Goal: Navigation & Orientation: Find specific page/section

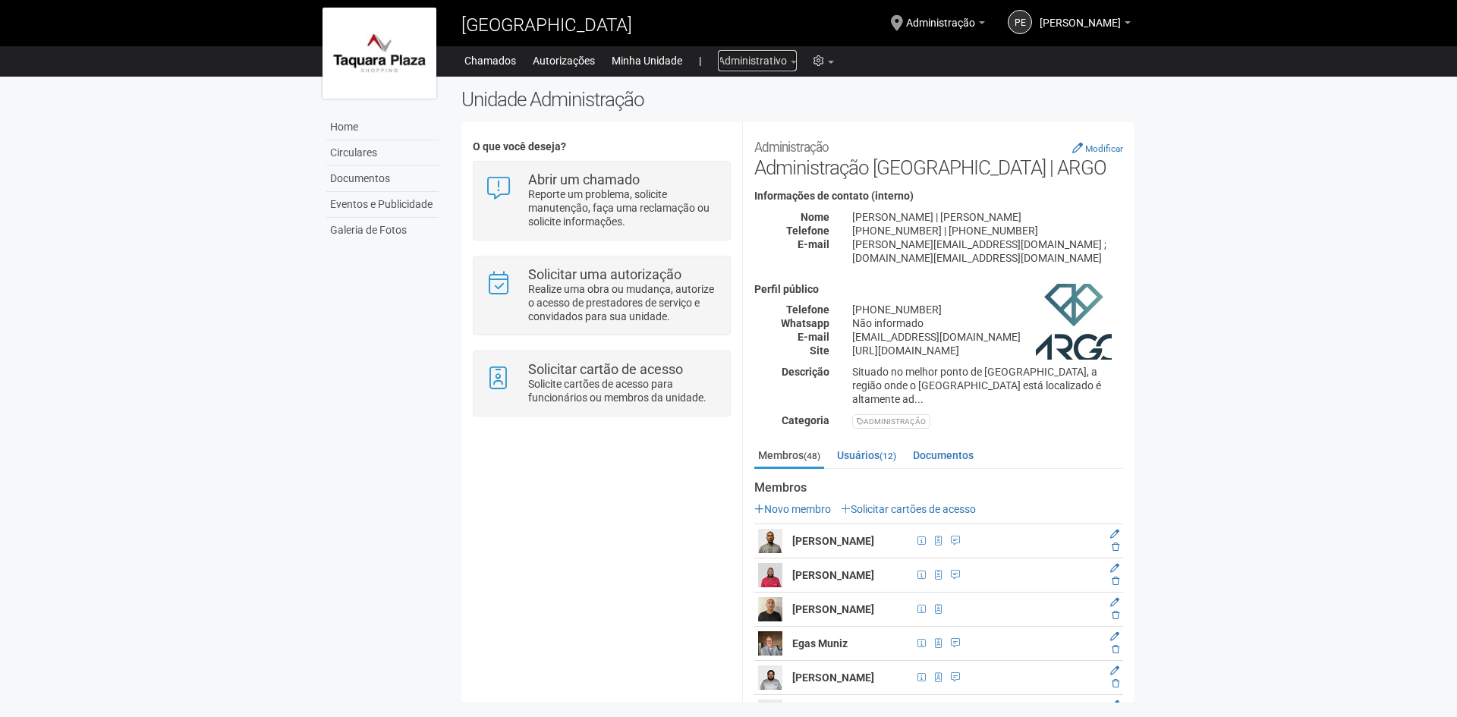
drag, startPoint x: 747, startPoint y: 63, endPoint x: 725, endPoint y: 63, distance: 22.0
click at [747, 63] on link "Administrativo" at bounding box center [757, 60] width 79 height 21
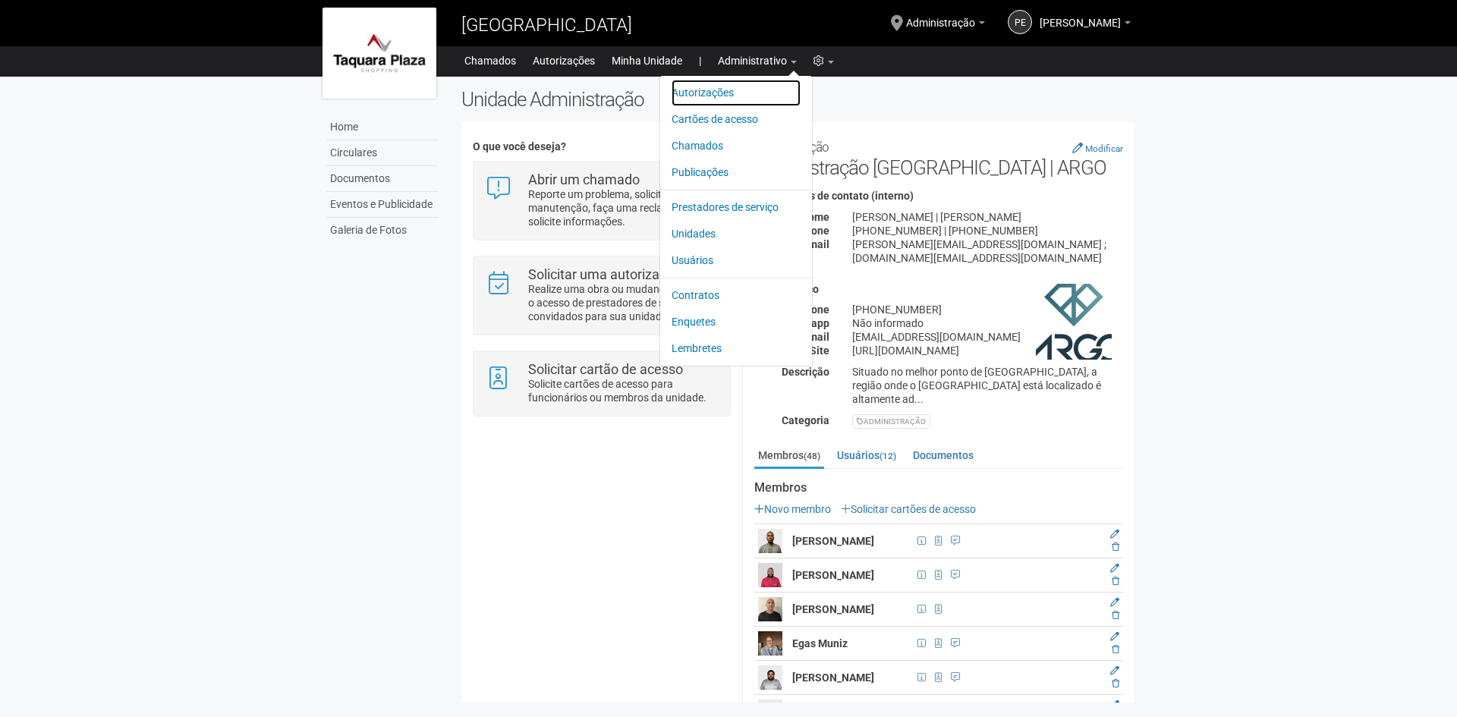
click at [681, 93] on link "Autorizações" at bounding box center [736, 93] width 129 height 27
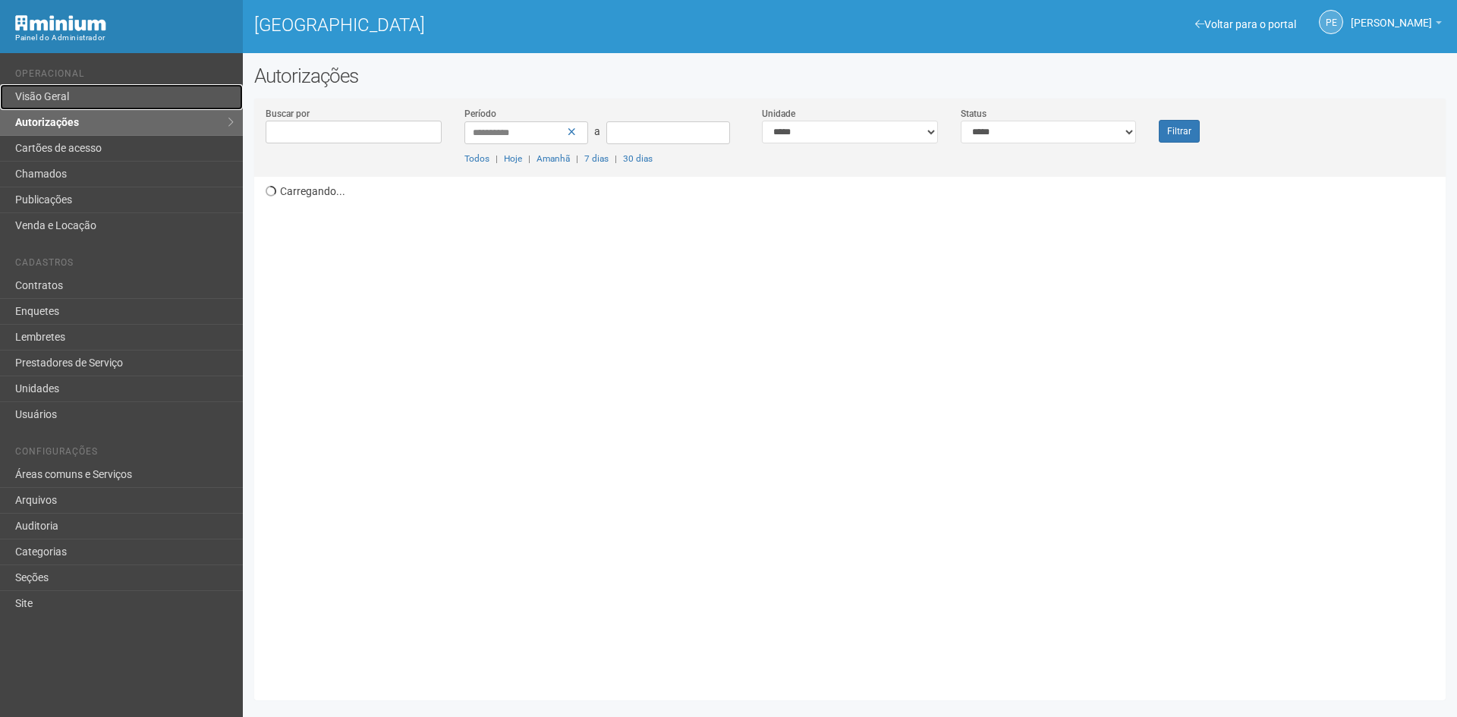
click at [108, 97] on link "Visão Geral" at bounding box center [121, 97] width 243 height 26
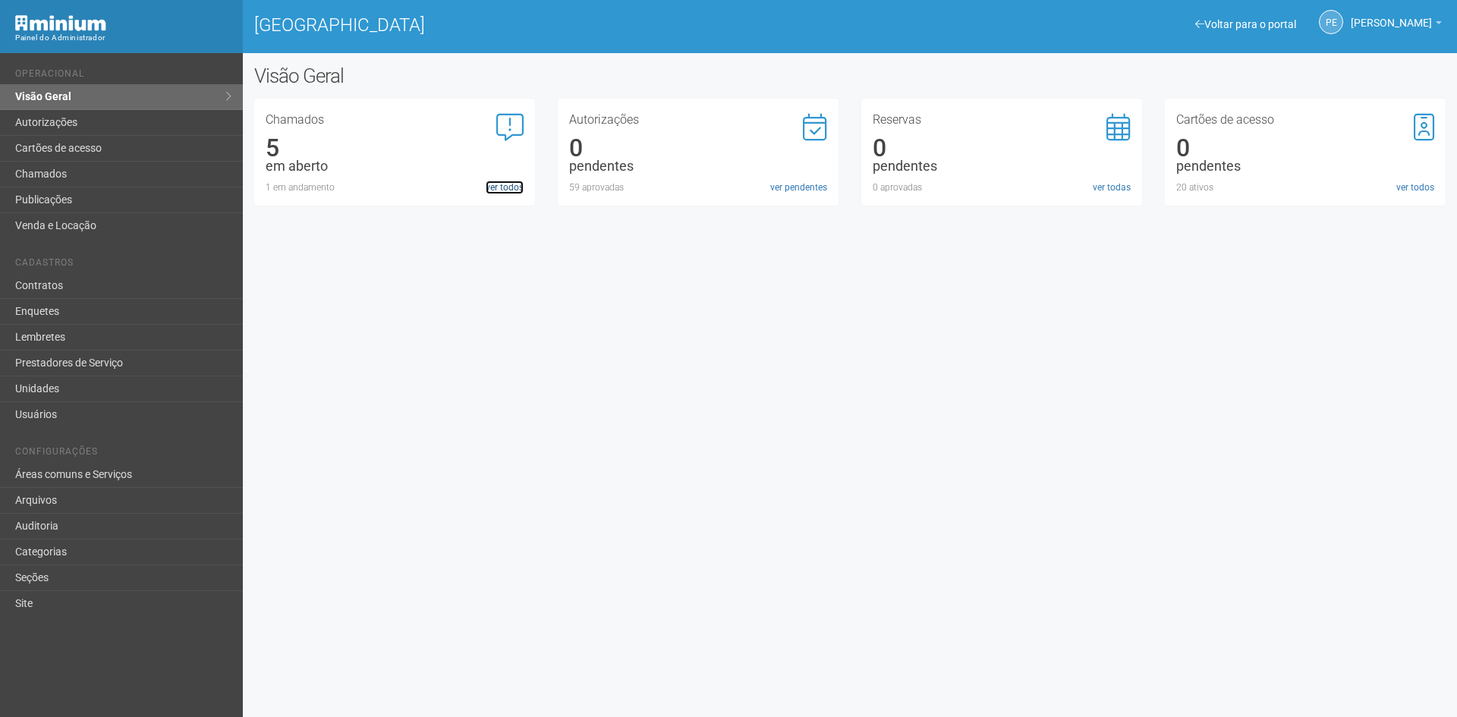
click at [511, 193] on link "ver todos" at bounding box center [505, 188] width 38 height 14
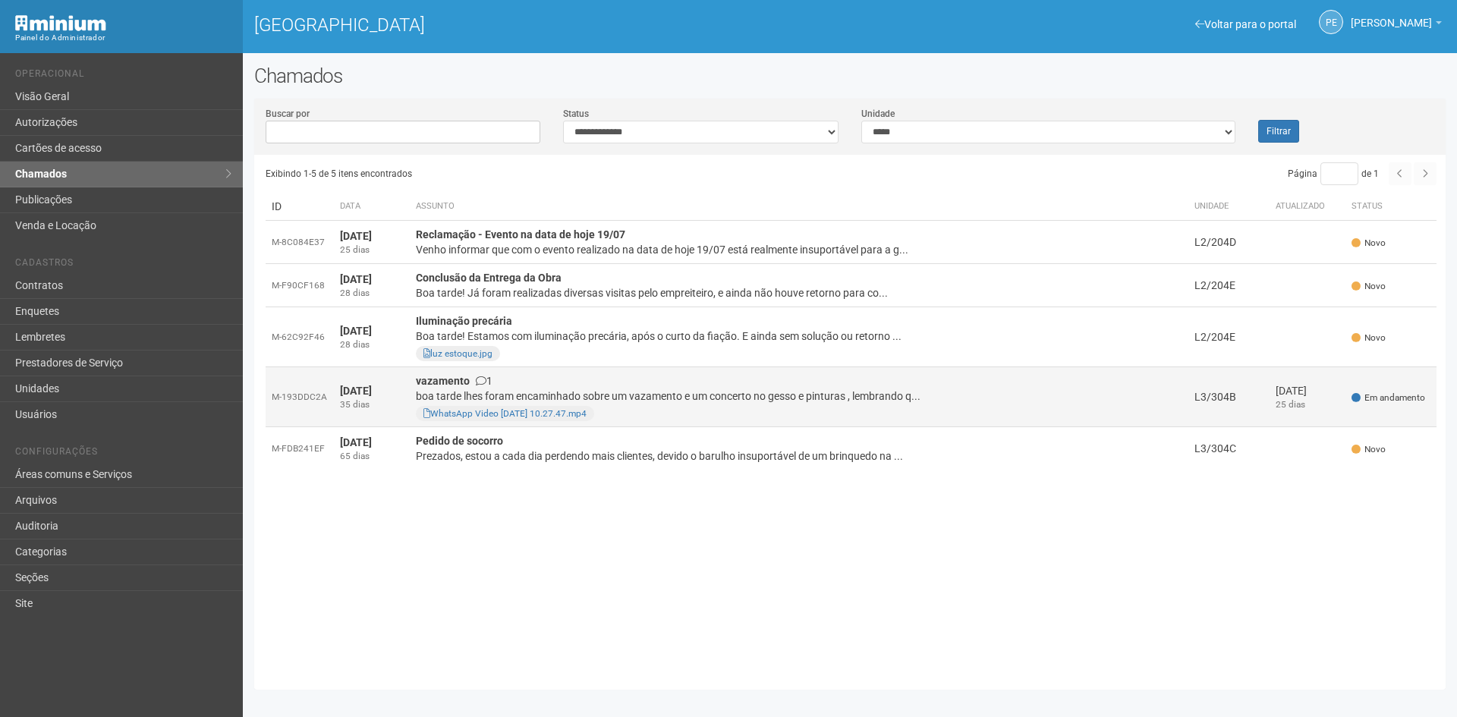
click at [423, 379] on strong "vazamento" at bounding box center [443, 381] width 54 height 12
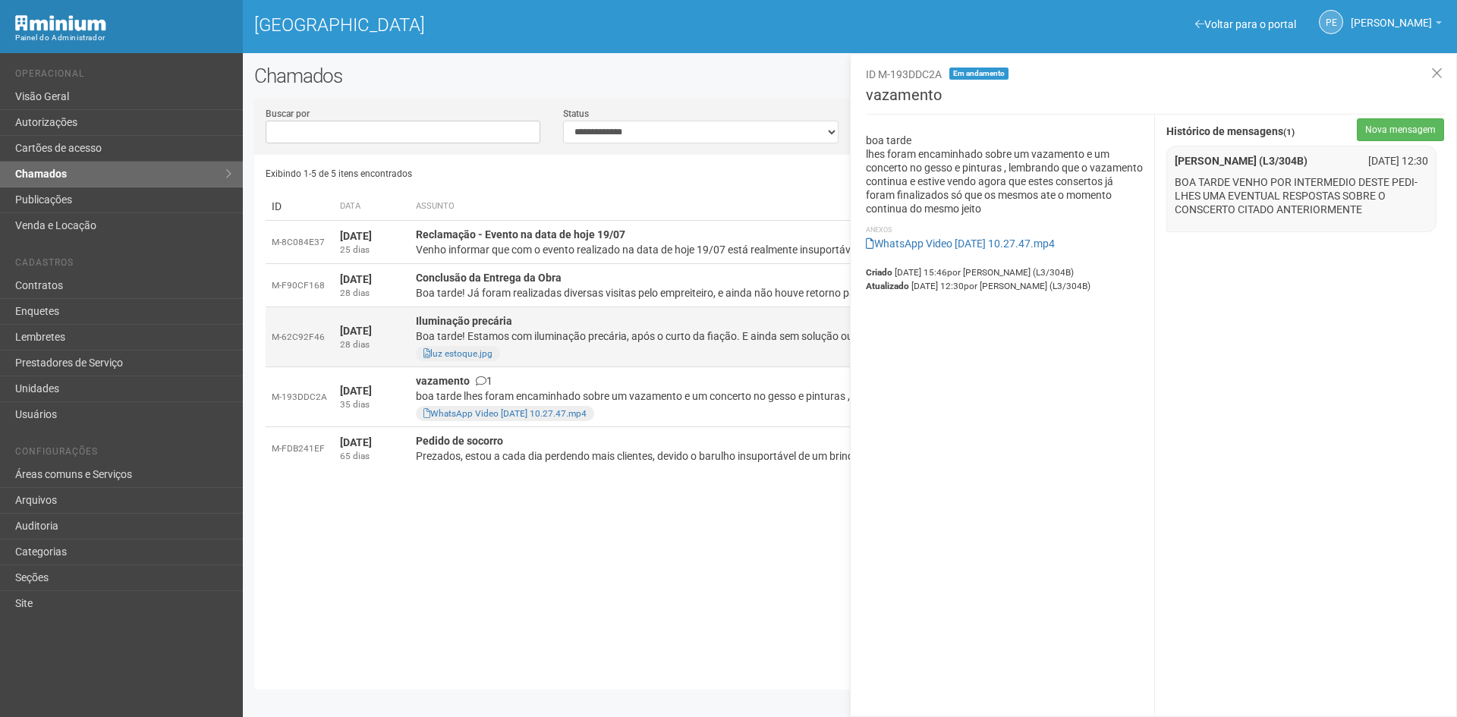
click at [578, 322] on td "Iluminação precária Boa tarde! Estamos com iluminação precária, após o curto da…" at bounding box center [799, 337] width 778 height 60
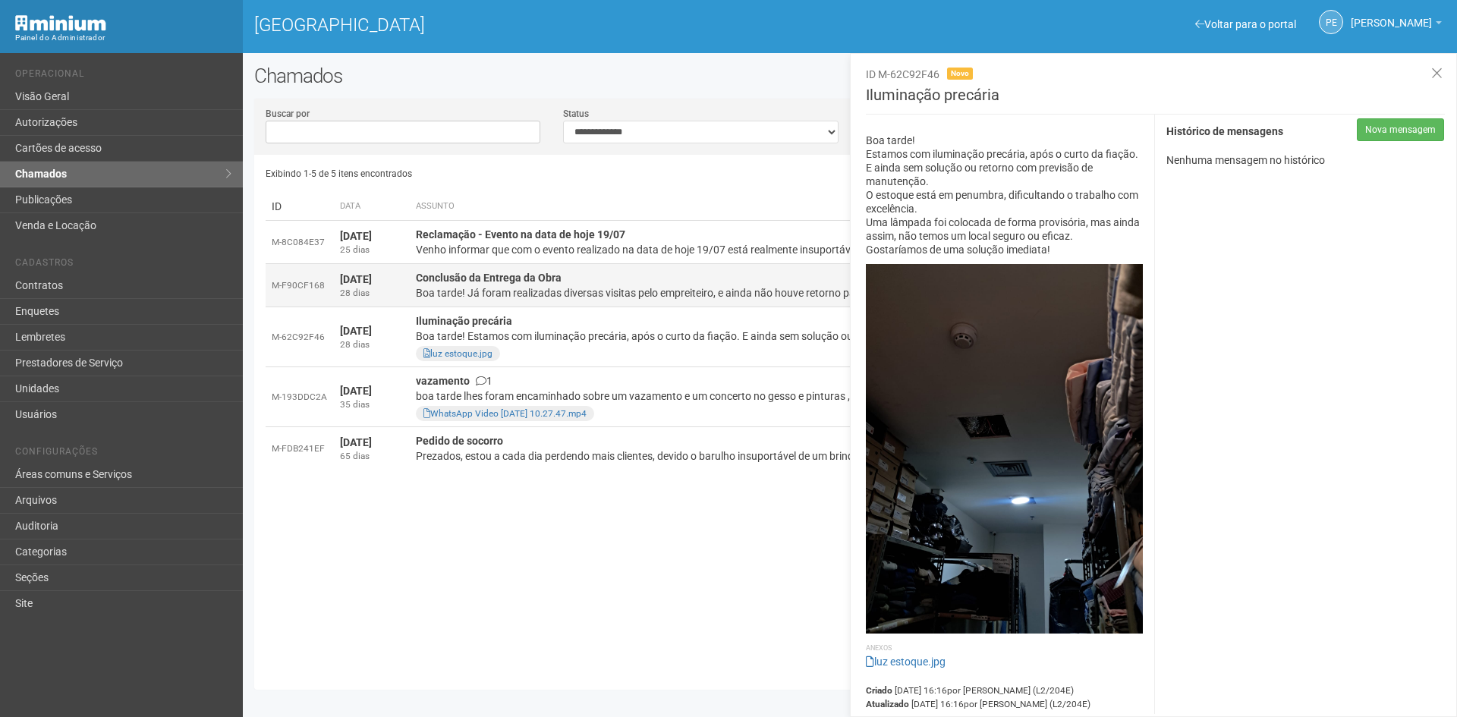
click at [581, 294] on div "Boa tarde! Já foram realizadas diversas visitas pelo empreiteiro, e ainda não h…" at bounding box center [799, 292] width 766 height 15
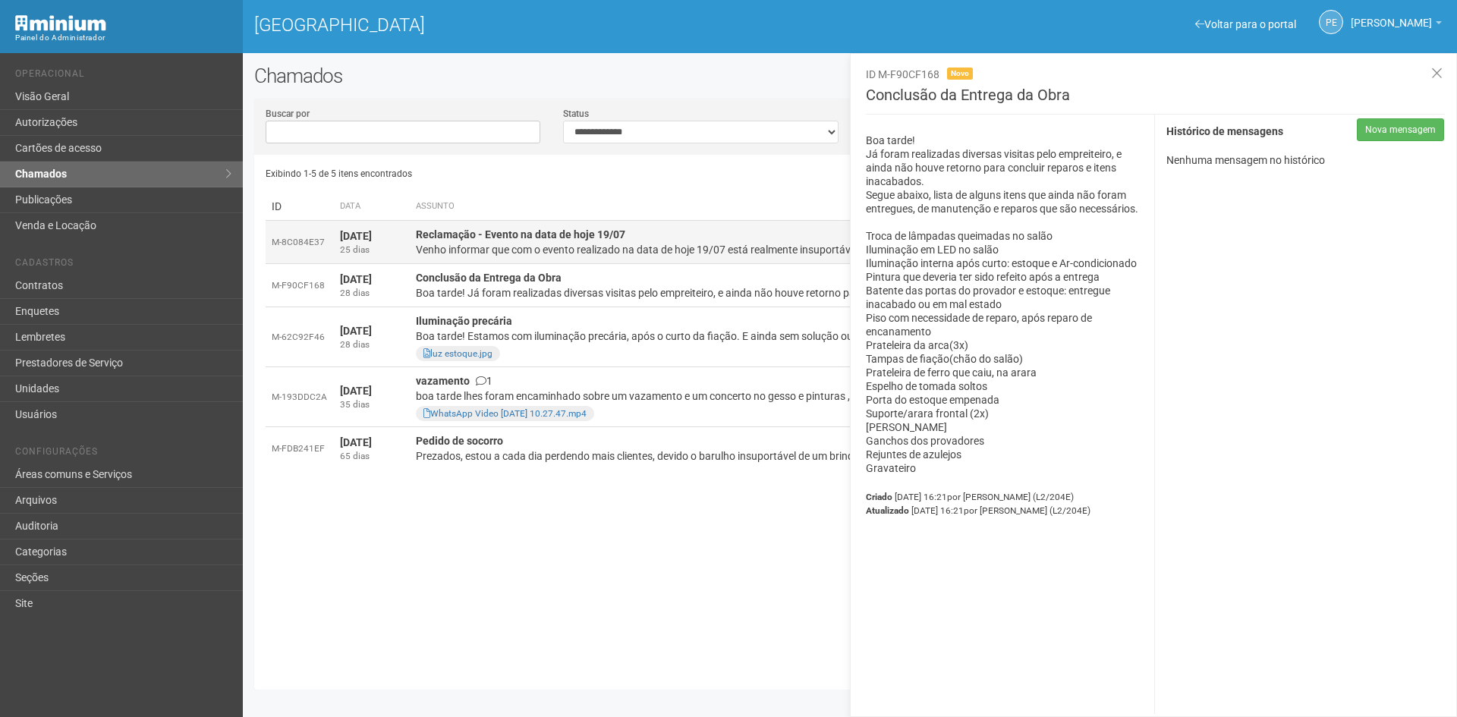
click at [598, 252] on div "Venho informar que com o evento realizado na data de hoje 19/07 está realmente …" at bounding box center [799, 249] width 766 height 15
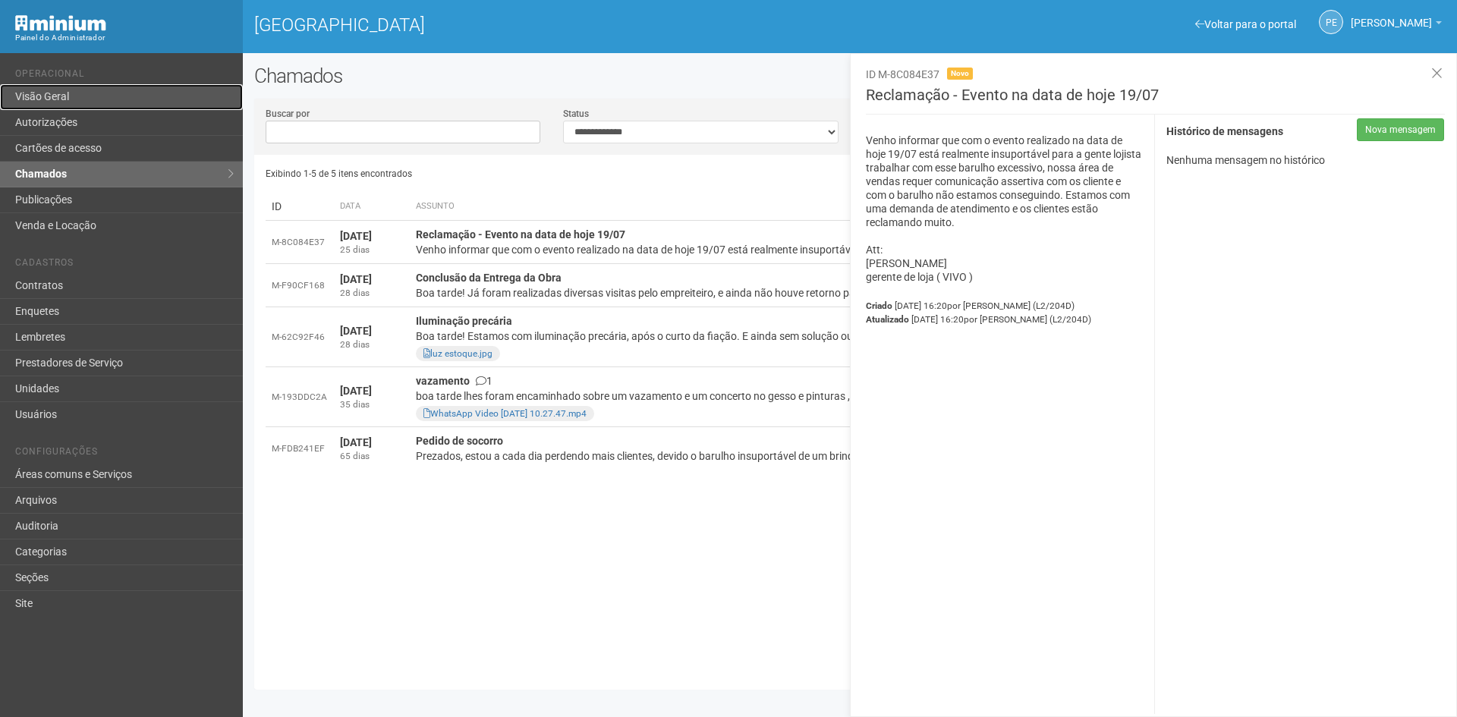
click at [86, 90] on link "Visão Geral" at bounding box center [121, 97] width 243 height 26
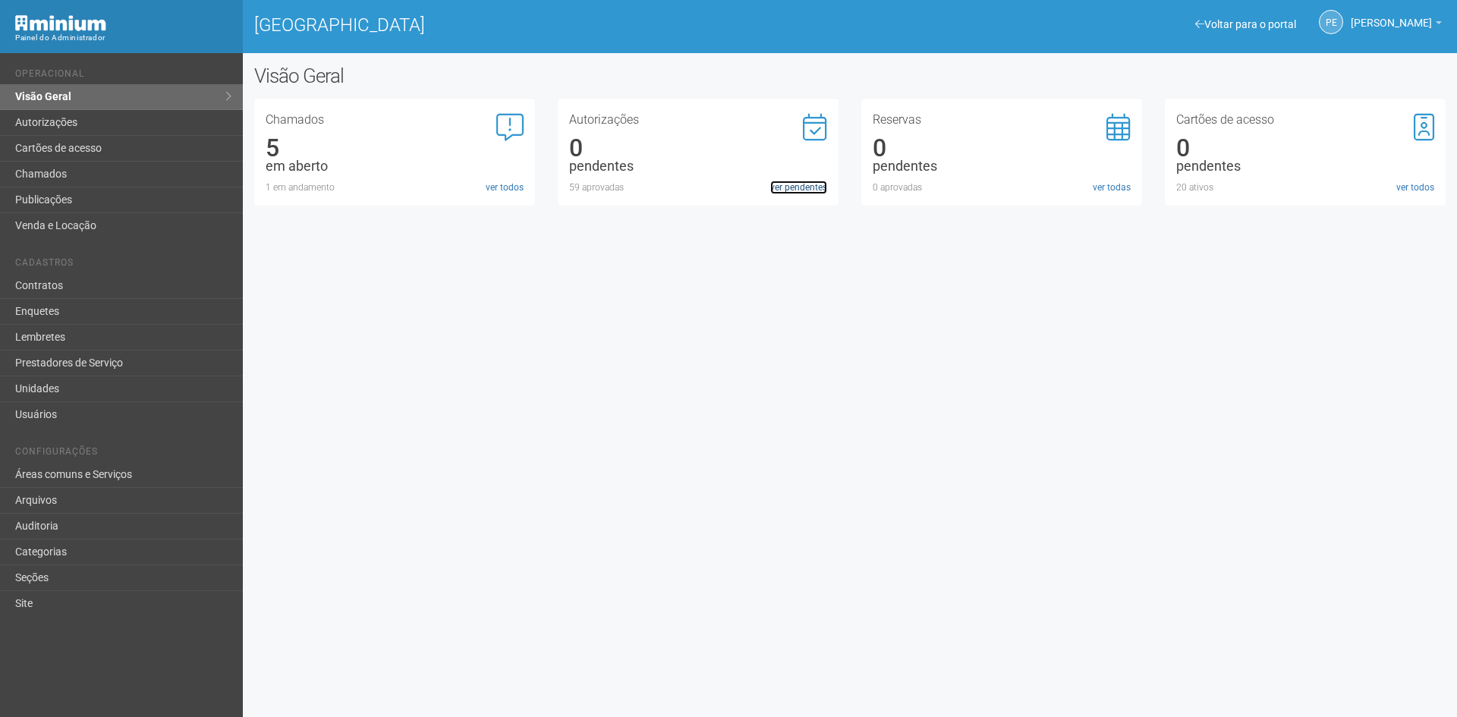
click at [789, 183] on link "ver pendentes" at bounding box center [798, 188] width 57 height 14
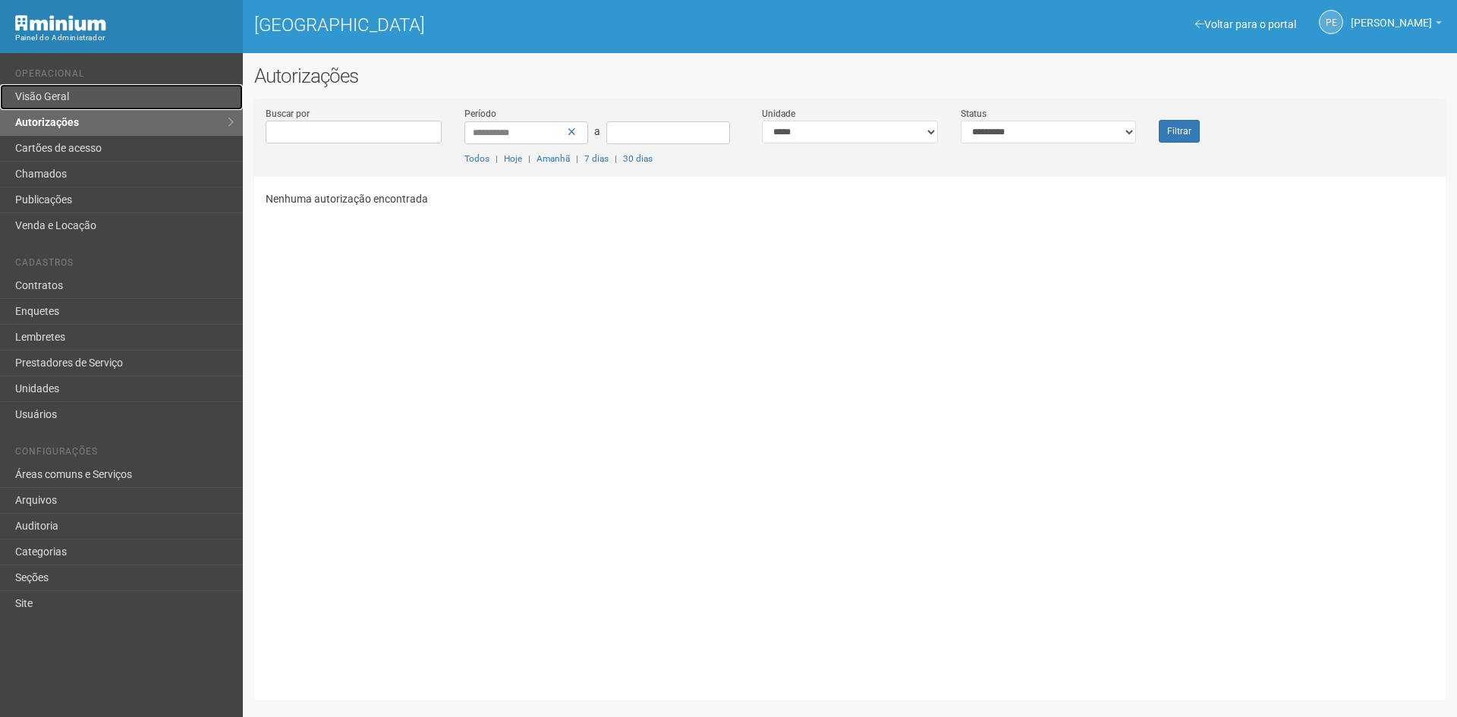
click at [160, 104] on link "Visão Geral" at bounding box center [121, 97] width 243 height 26
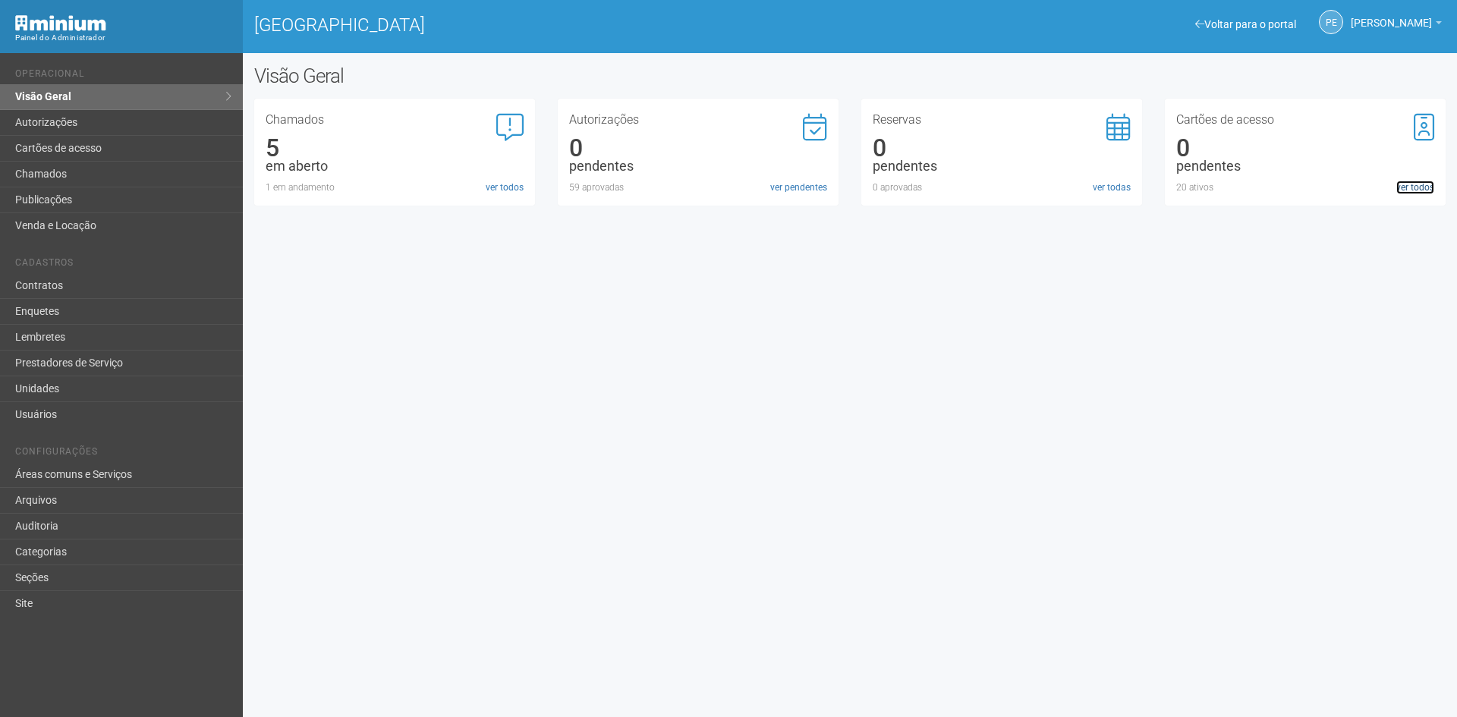
click at [1413, 186] on link "ver todos" at bounding box center [1415, 188] width 38 height 14
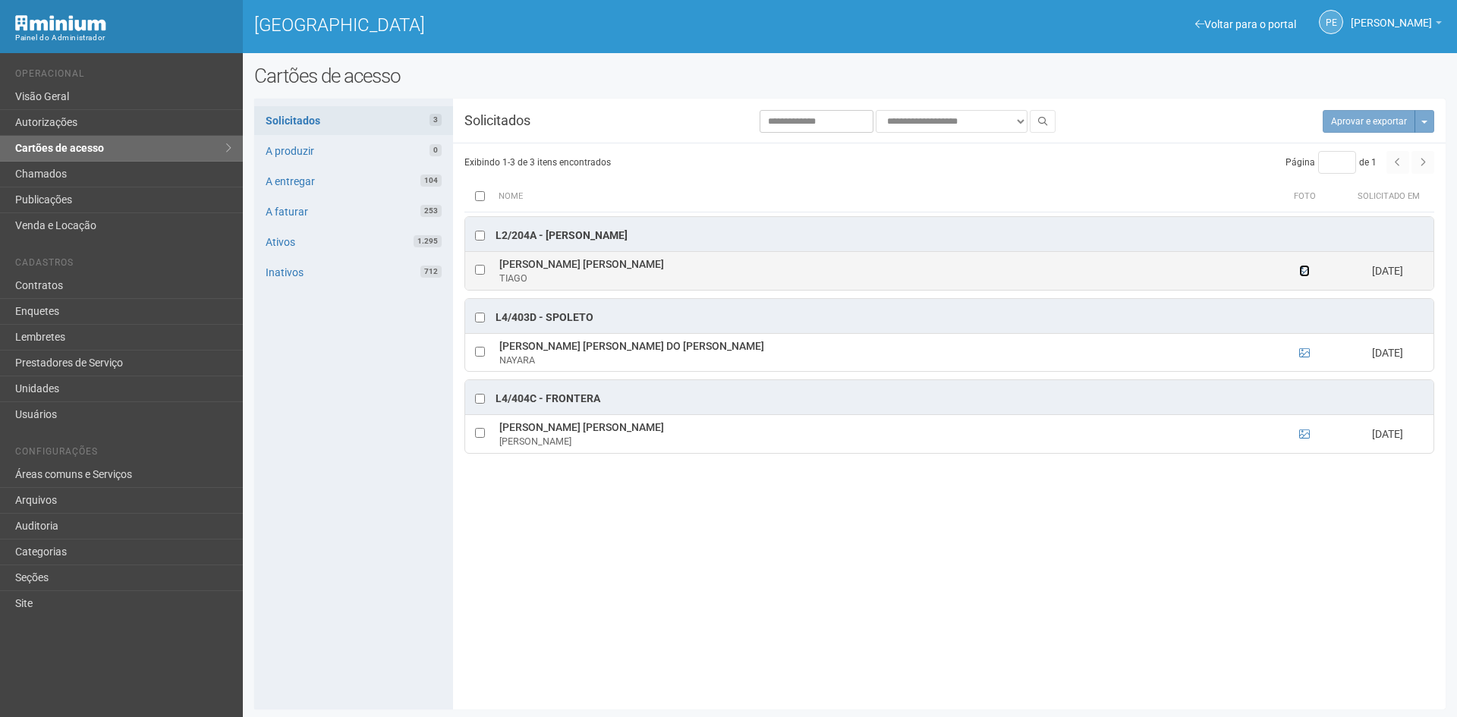
click at [1306, 275] on icon at bounding box center [1304, 271] width 11 height 11
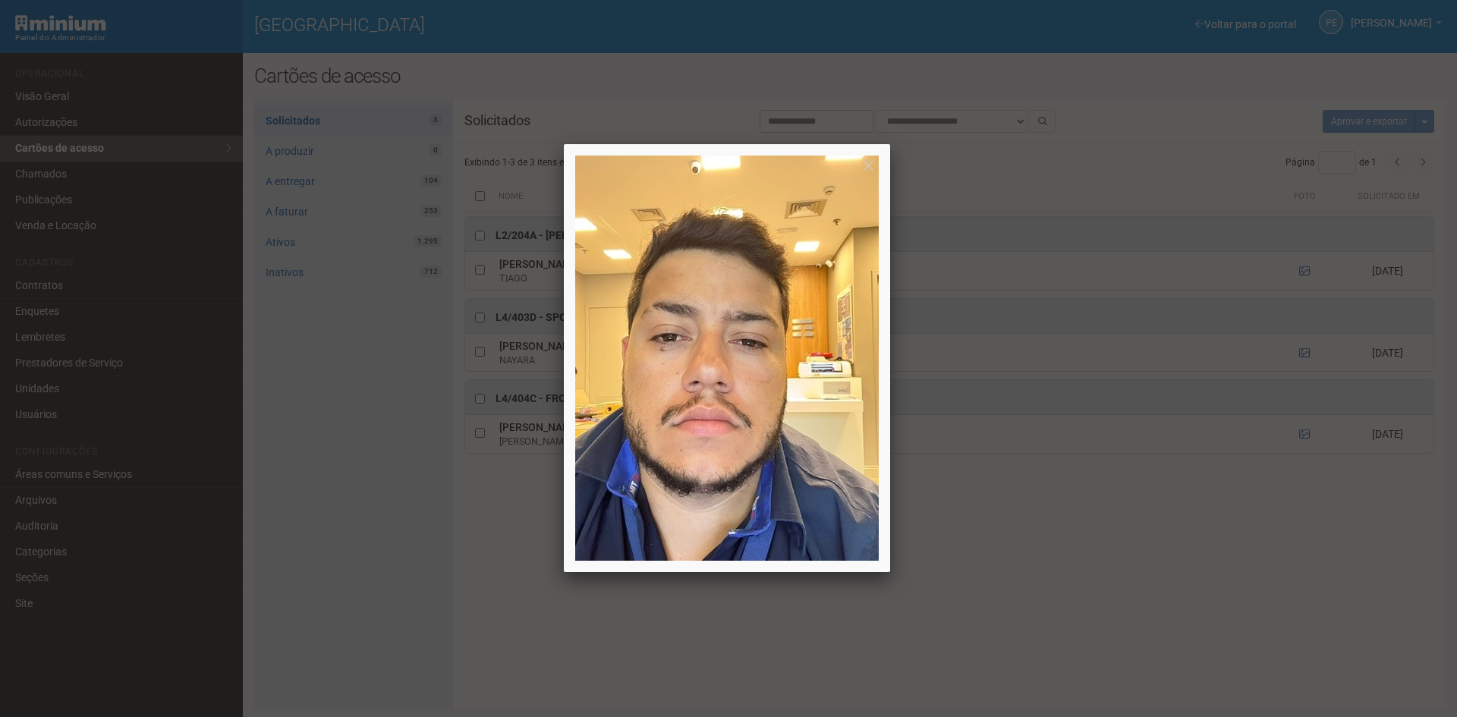
click at [1308, 360] on div at bounding box center [728, 358] width 1457 height 717
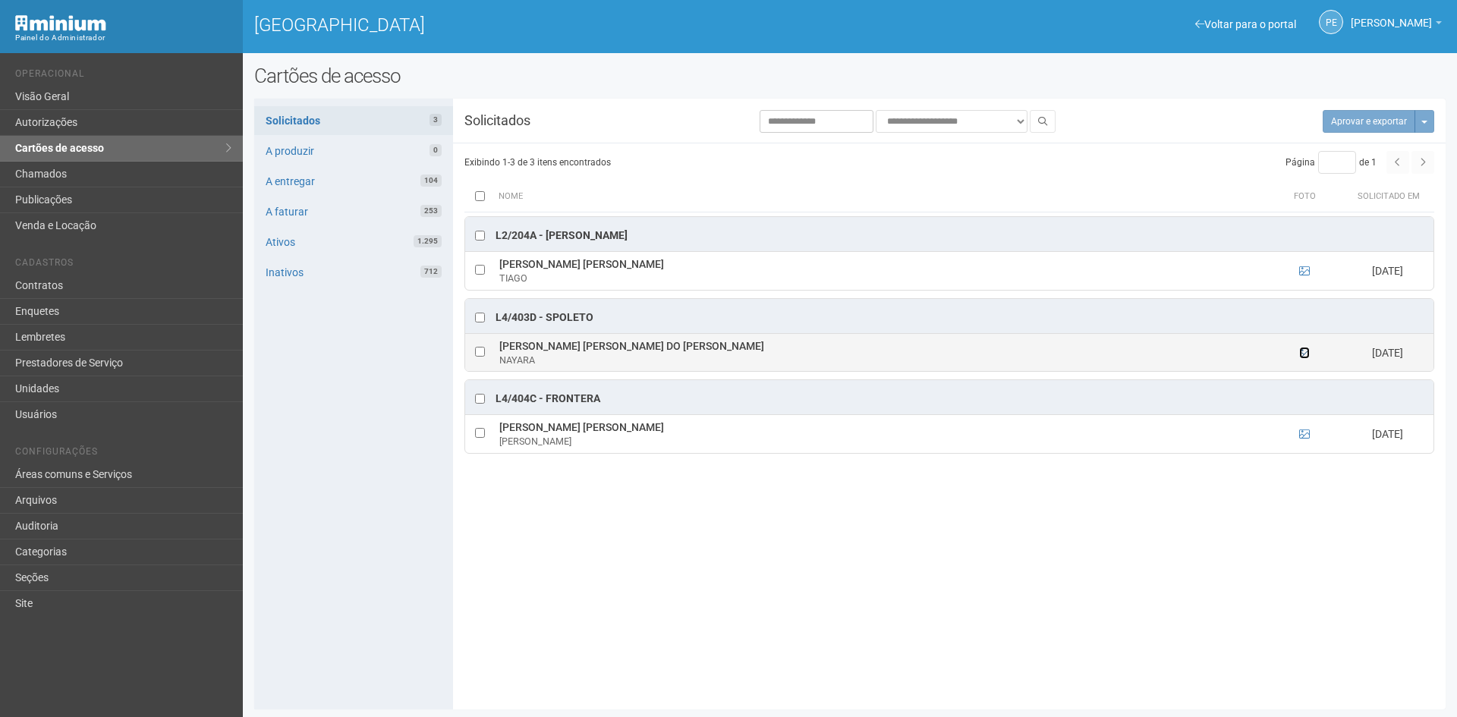
click at [1299, 355] on icon at bounding box center [1304, 353] width 11 height 11
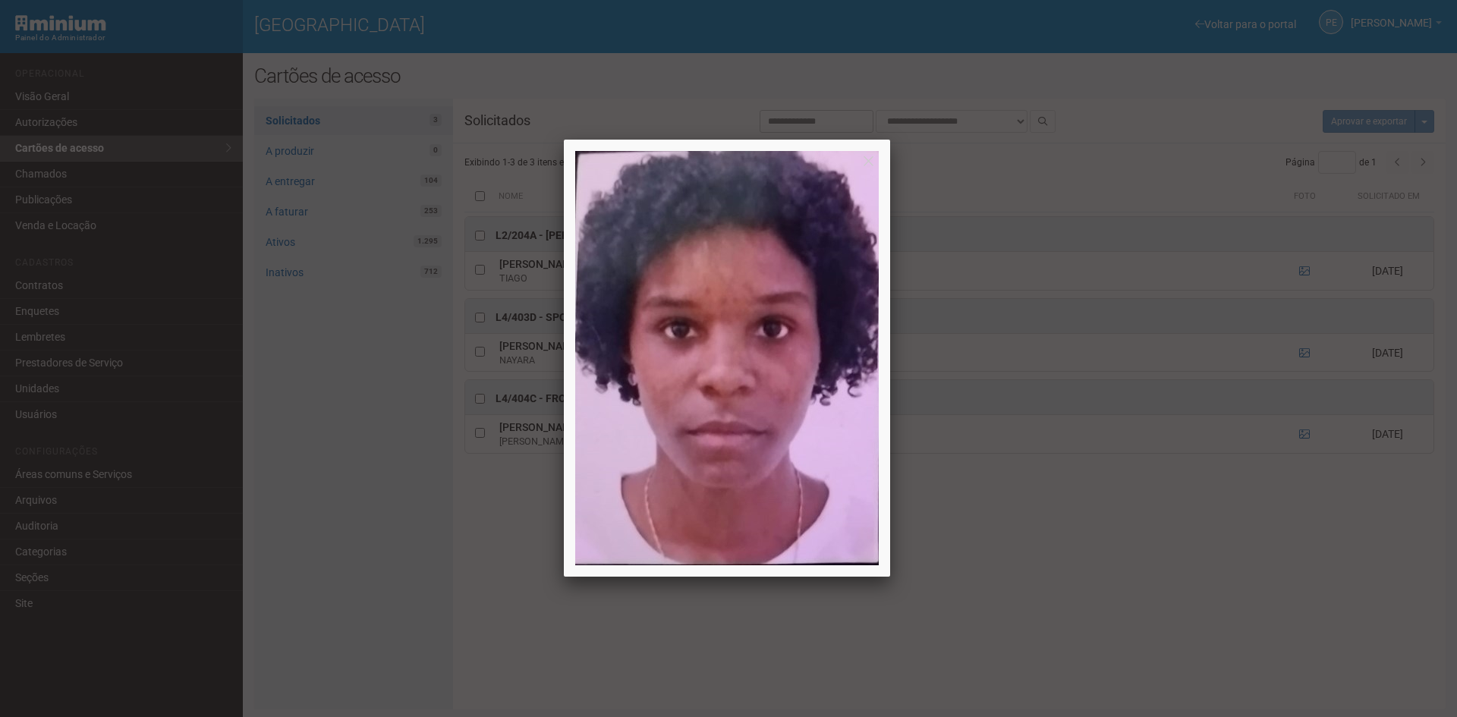
click at [1304, 436] on div at bounding box center [728, 358] width 1457 height 717
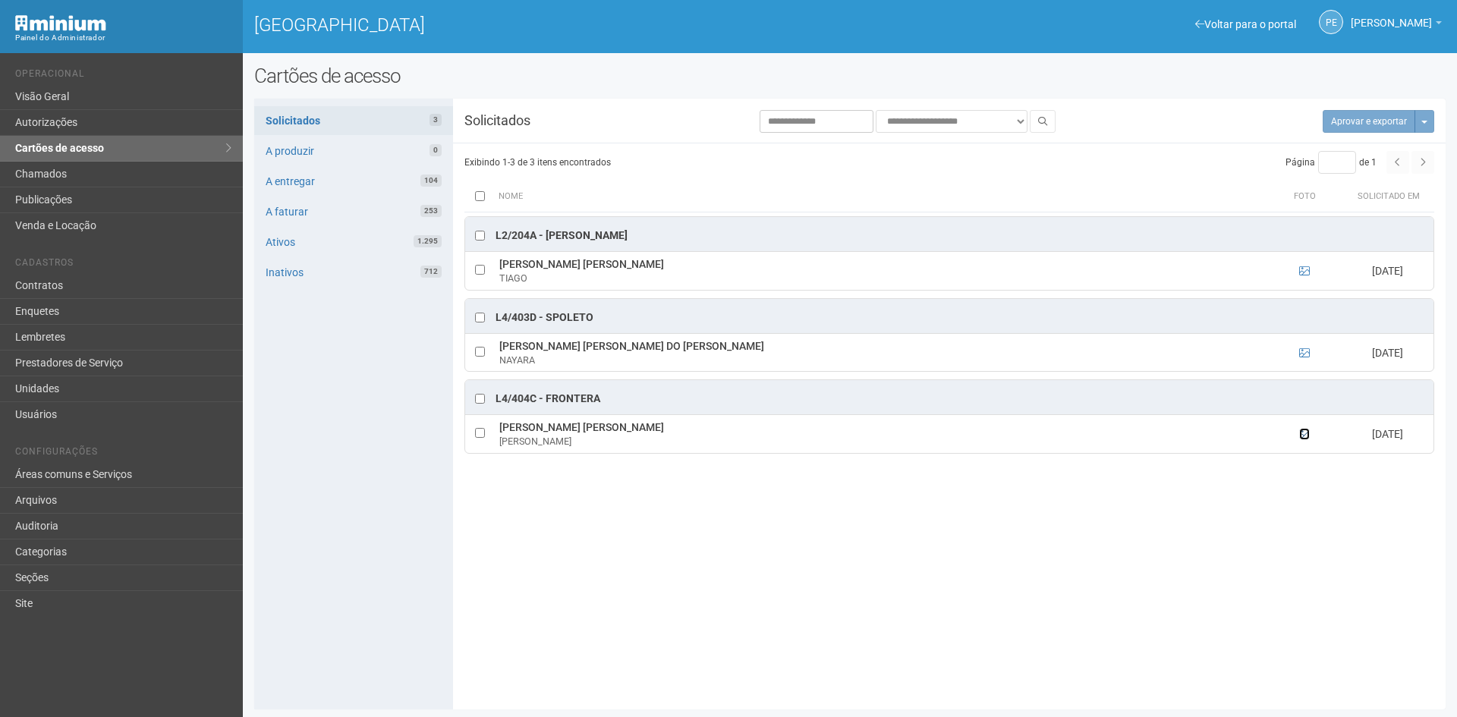
click at [1304, 436] on icon at bounding box center [1304, 434] width 11 height 11
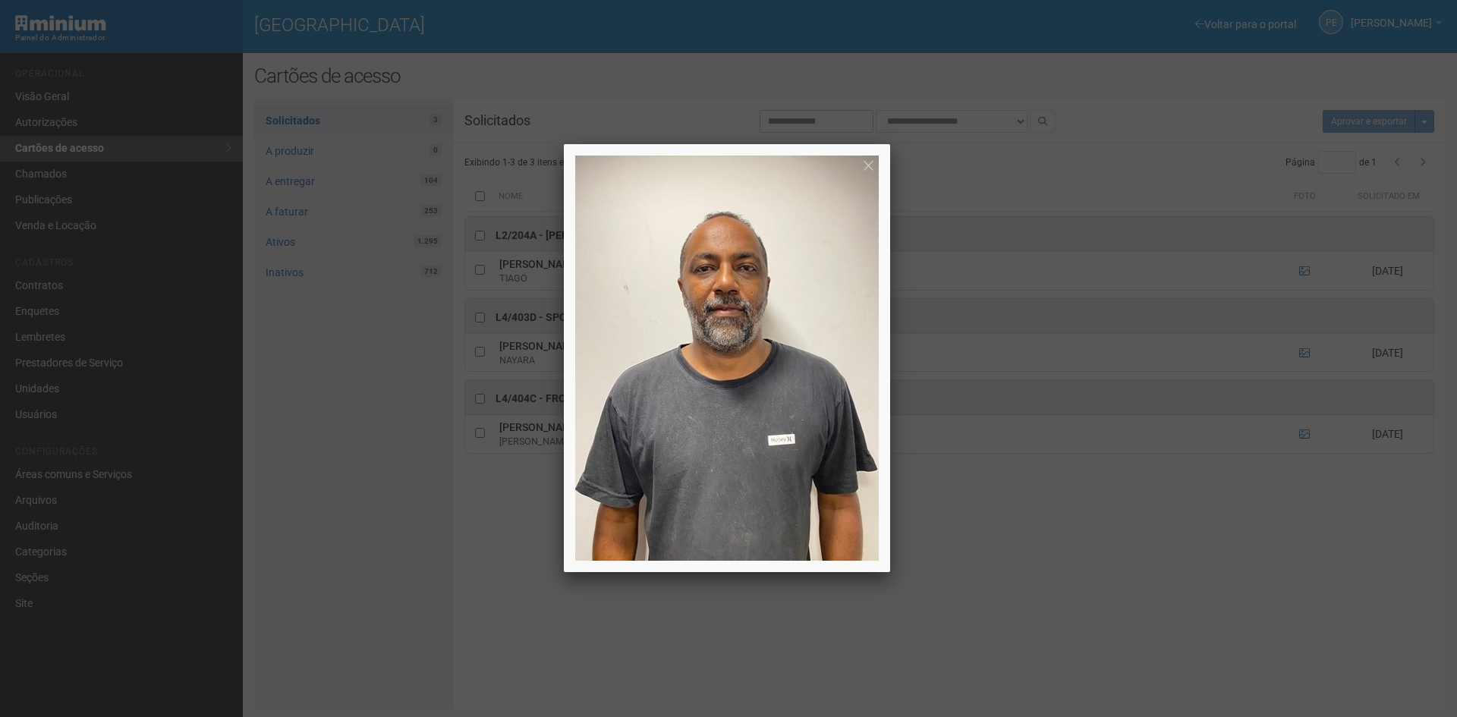
click at [216, 473] on div at bounding box center [728, 358] width 1457 height 717
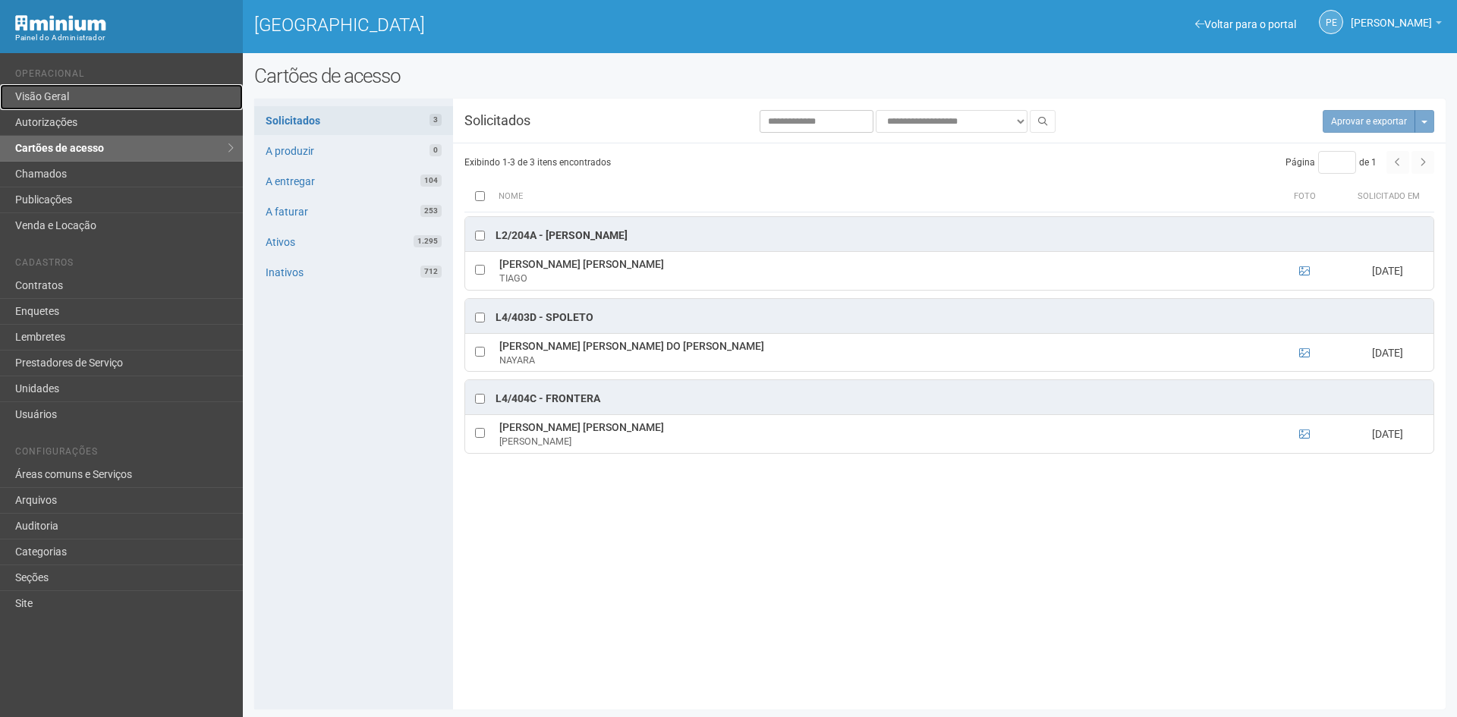
click at [169, 90] on link "Visão Geral" at bounding box center [121, 97] width 243 height 26
